Goal: Information Seeking & Learning: Learn about a topic

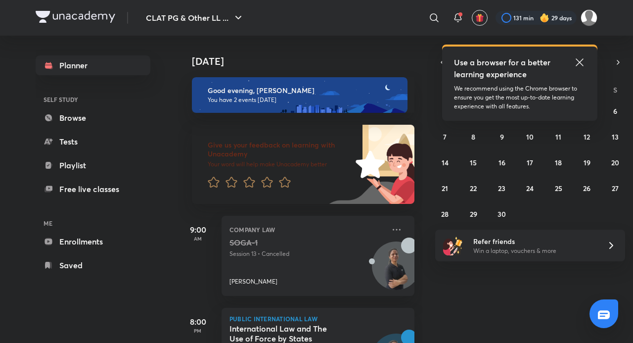
drag, startPoint x: 0, startPoint y: 0, endPoint x: 582, endPoint y: 63, distance: 585.1
click at [582, 63] on icon at bounding box center [580, 62] width 12 height 12
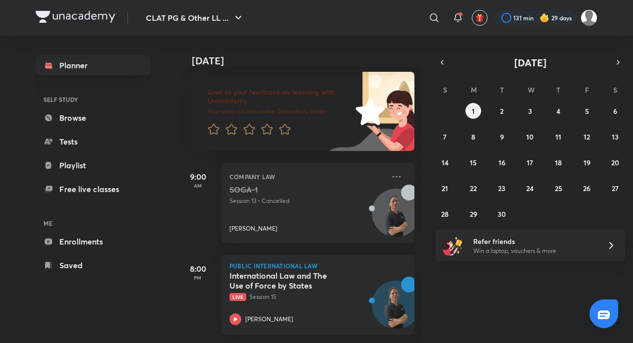
scroll to position [60, 0]
click at [540, 19] on img at bounding box center [545, 18] width 10 height 10
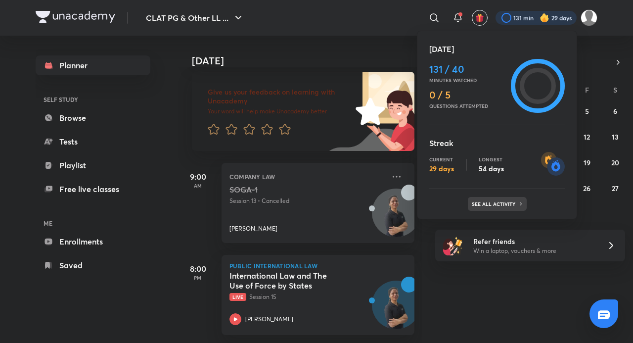
click at [468, 200] on div "See all activity" at bounding box center [497, 204] width 59 height 14
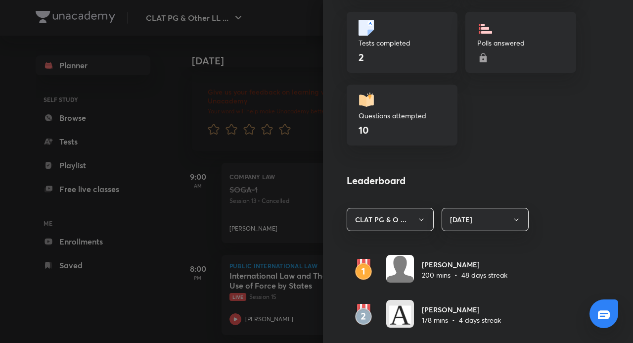
scroll to position [594, 0]
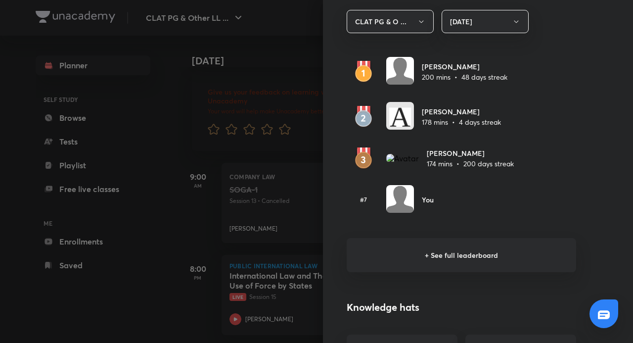
click at [466, 257] on h6 "+ See full leaderboard" at bounding box center [461, 255] width 229 height 34
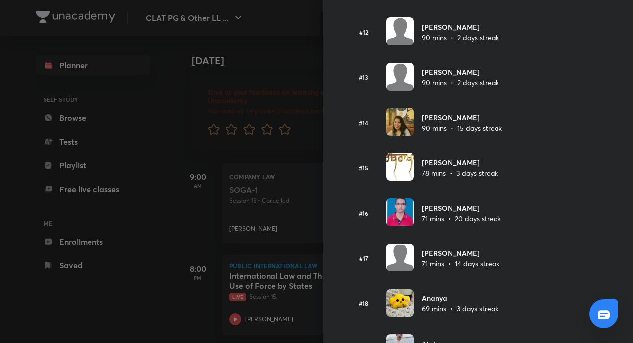
scroll to position [552, 0]
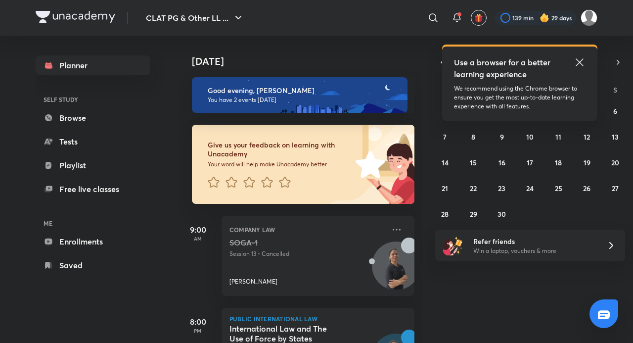
drag, startPoint x: 584, startPoint y: 61, endPoint x: 568, endPoint y: 61, distance: 15.3
click at [584, 61] on icon at bounding box center [580, 62] width 12 height 12
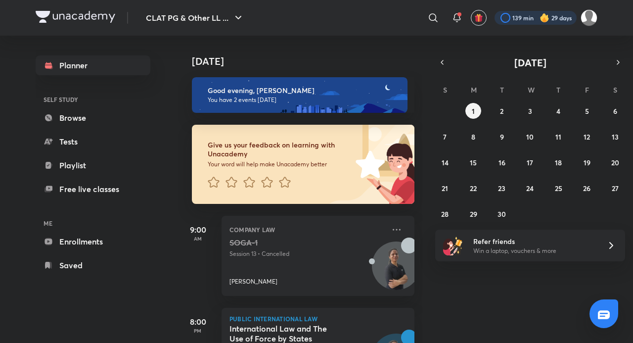
click at [519, 13] on div at bounding box center [536, 18] width 82 height 14
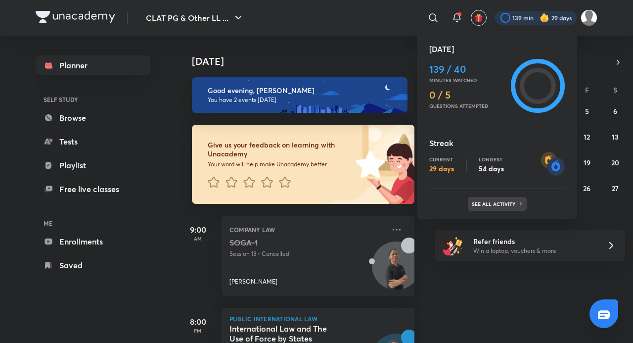
click at [489, 203] on p "See all activity" at bounding box center [495, 204] width 46 height 6
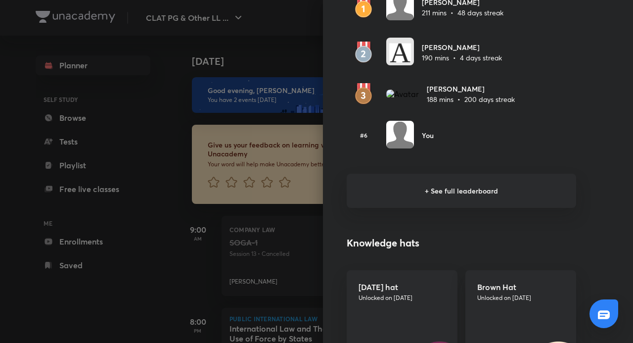
scroll to position [594, 0]
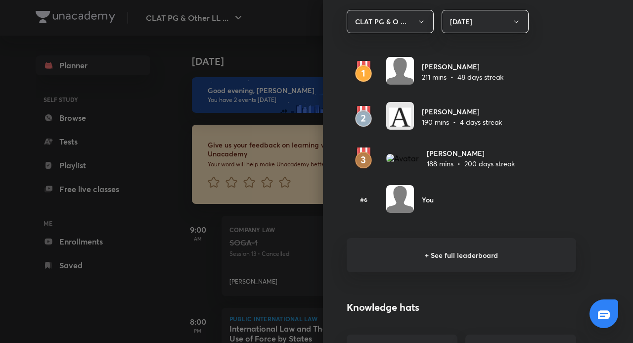
click at [463, 256] on h6 "+ See full leaderboard" at bounding box center [461, 255] width 229 height 34
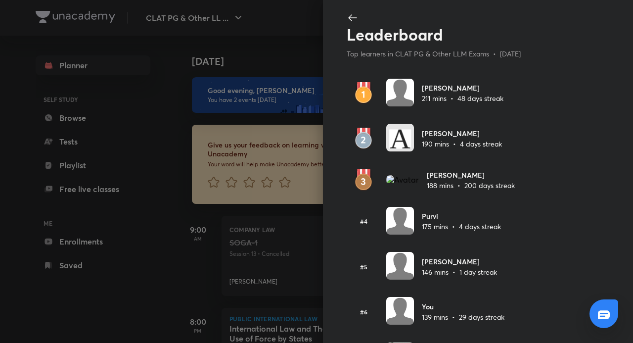
scroll to position [157, 0]
